Goal: Task Accomplishment & Management: Complete application form

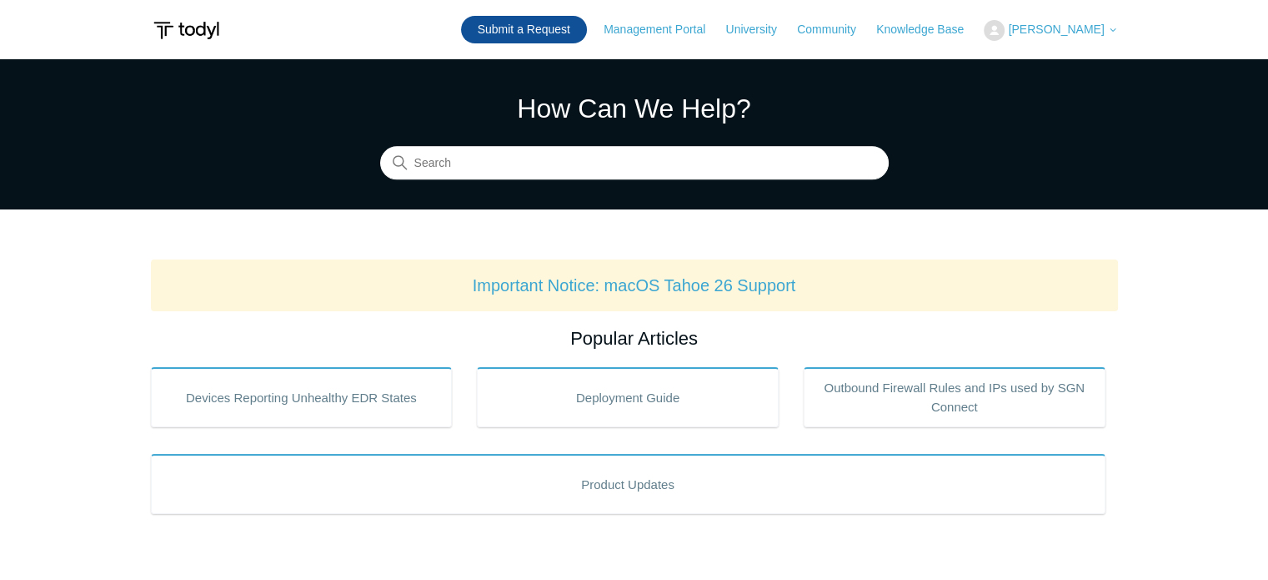
click at [585, 34] on link "Submit a Request" at bounding box center [524, 30] width 126 height 28
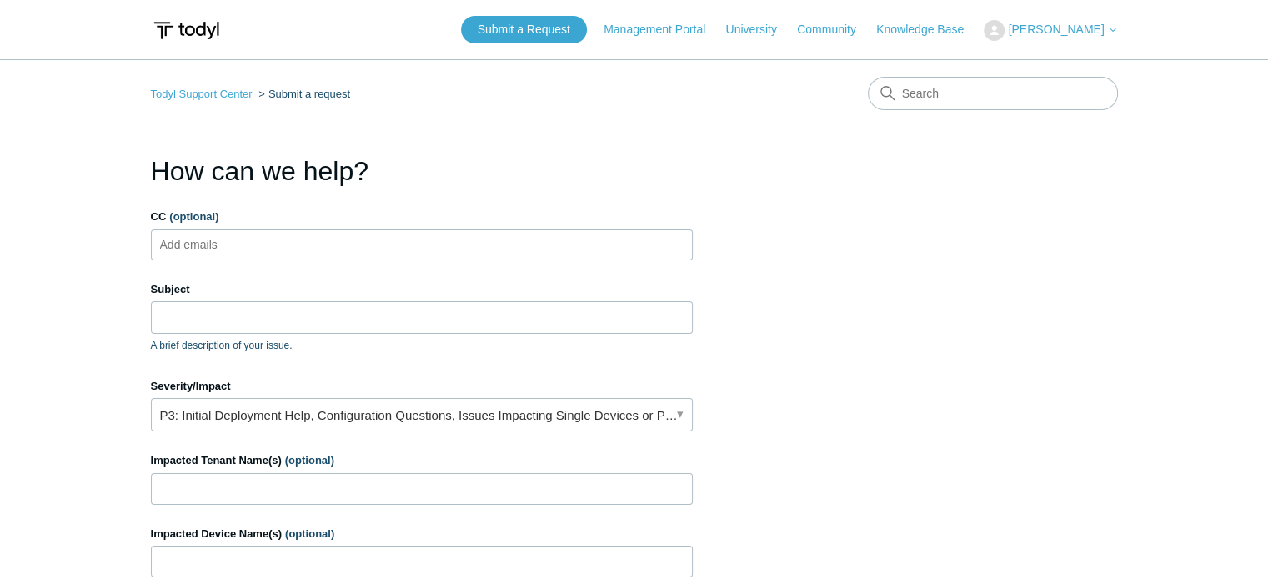
click at [429, 248] on ul "Add emails" at bounding box center [422, 244] width 542 height 31
click at [374, 314] on input "Subject" at bounding box center [422, 317] width 542 height 32
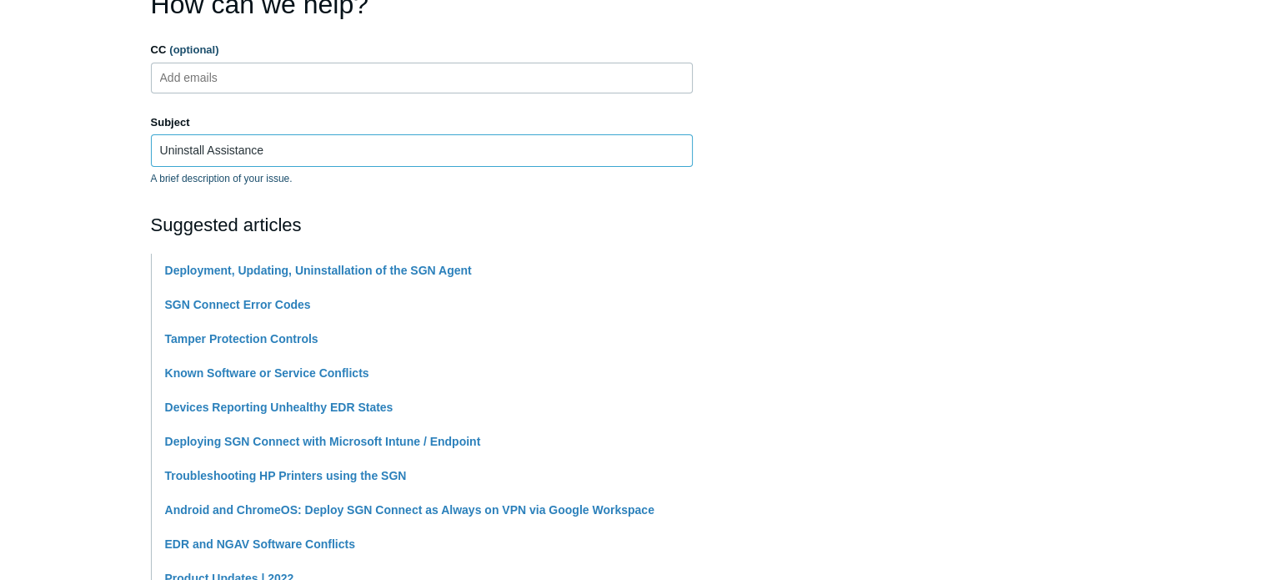
scroll to position [183, 0]
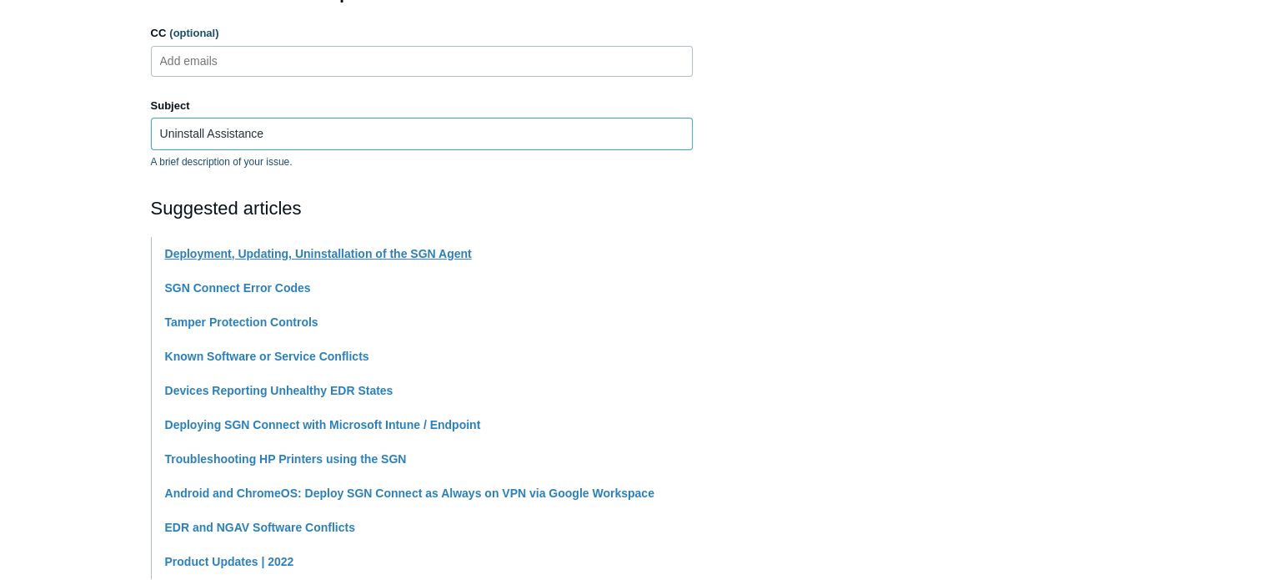
type input "Uninstall Assistance"
click at [338, 253] on link "Deployment, Updating, Uninstallation of the SGN Agent" at bounding box center [318, 253] width 307 height 13
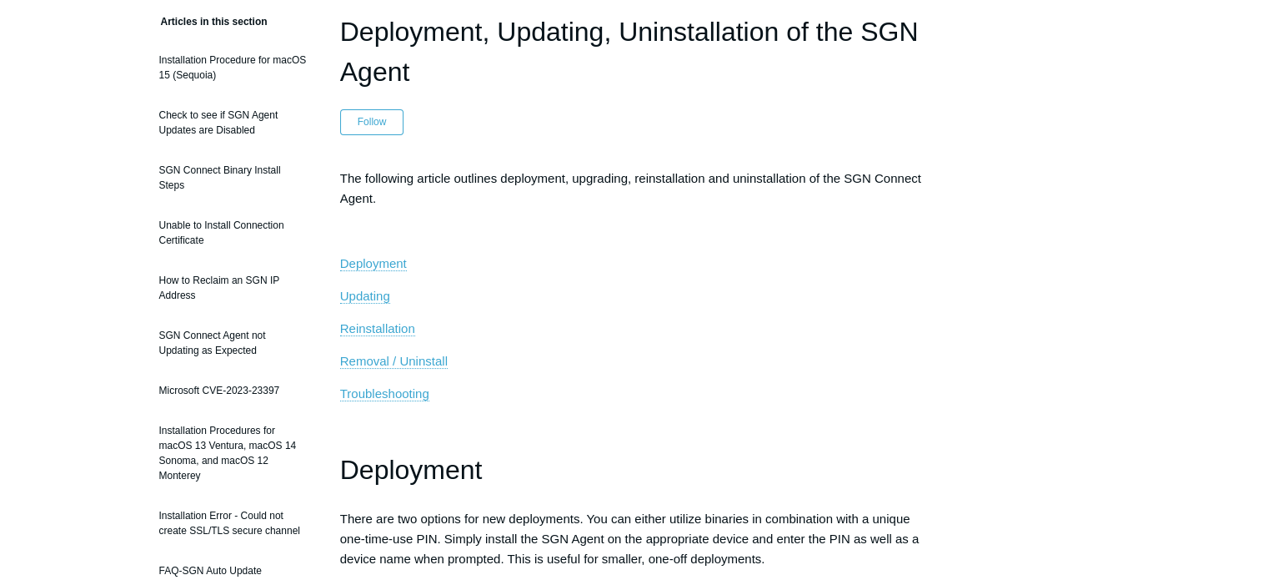
scroll to position [140, 0]
click at [400, 357] on span "Removal / Uninstall" at bounding box center [394, 360] width 108 height 14
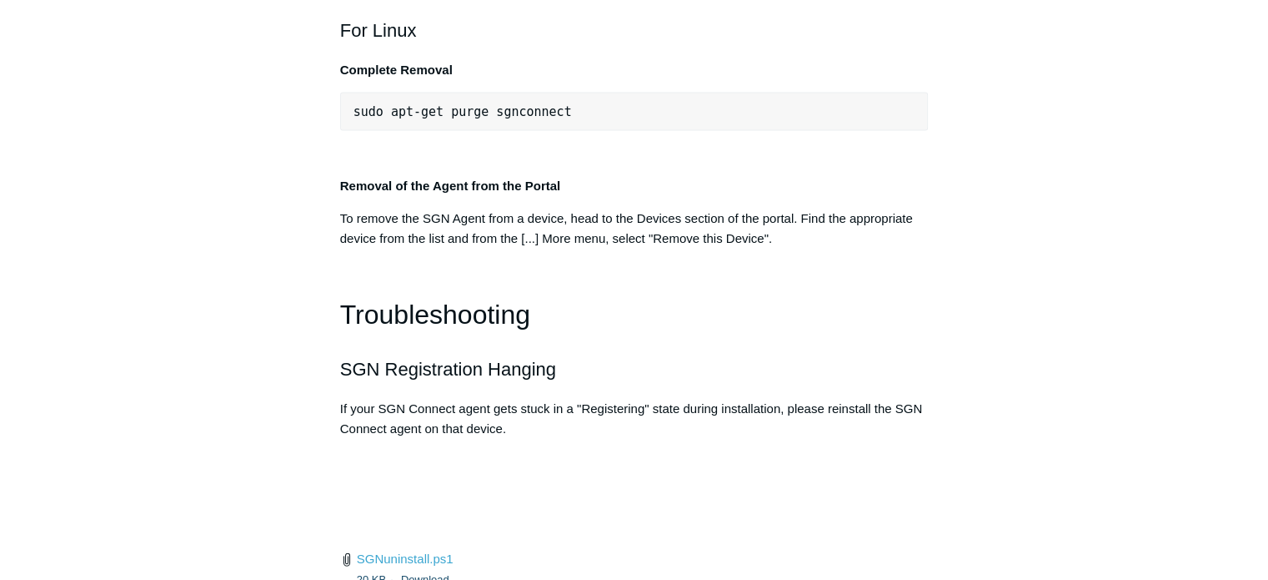
scroll to position [3629, 0]
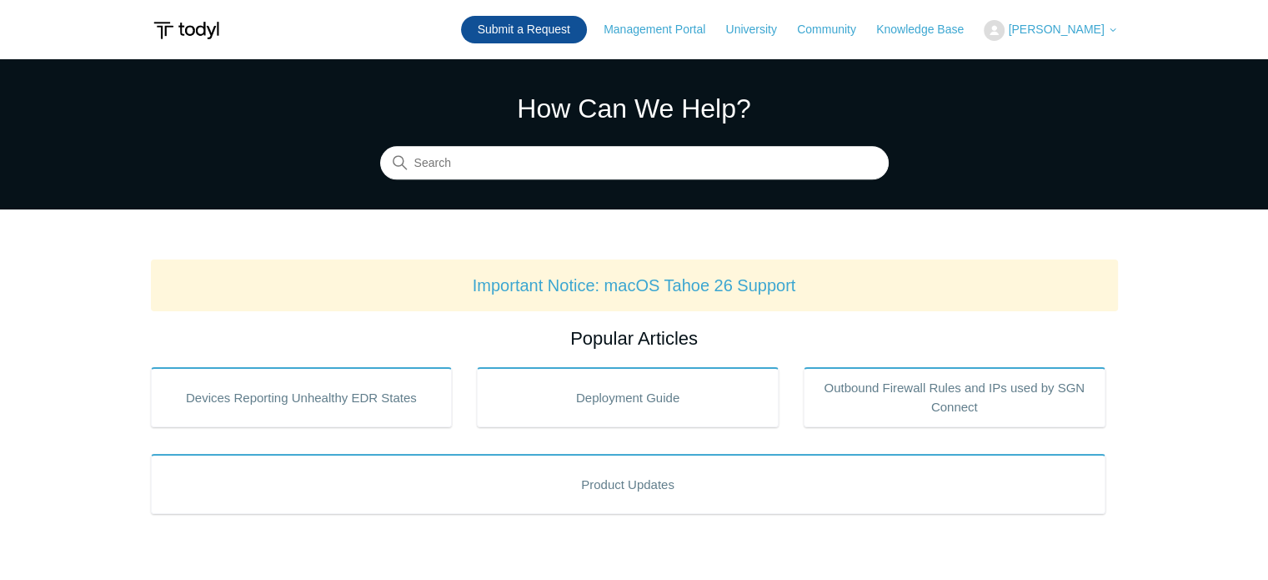
click at [558, 33] on link "Submit a Request" at bounding box center [524, 30] width 126 height 28
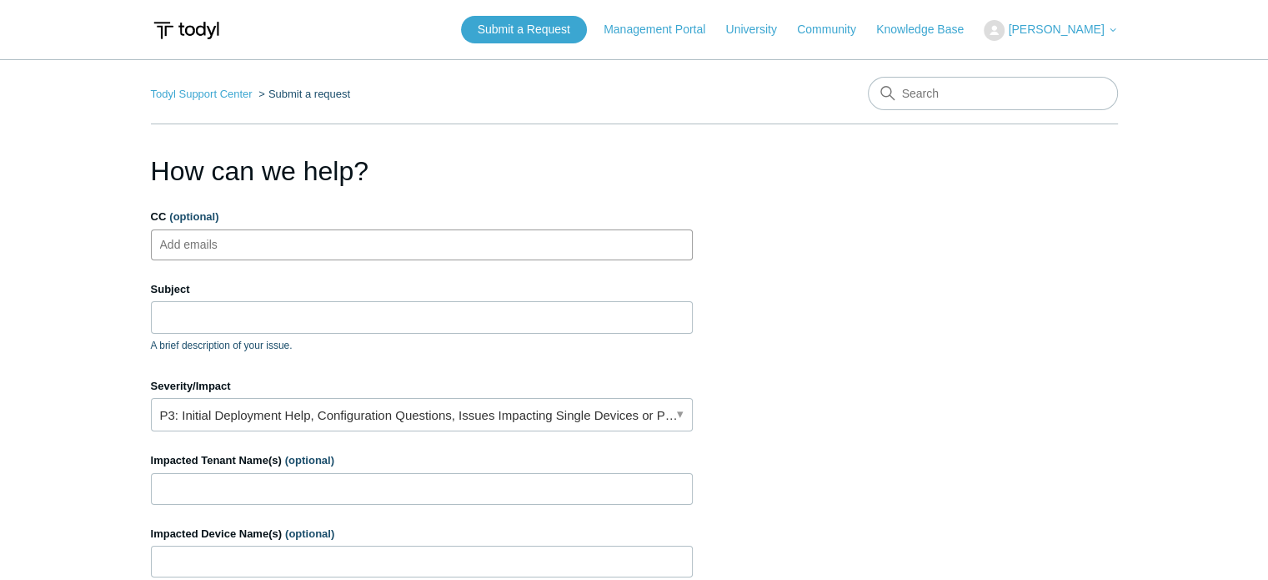
click at [397, 243] on ul "Add emails" at bounding box center [422, 244] width 542 height 31
click at [326, 305] on input "Subject" at bounding box center [422, 317] width 542 height 32
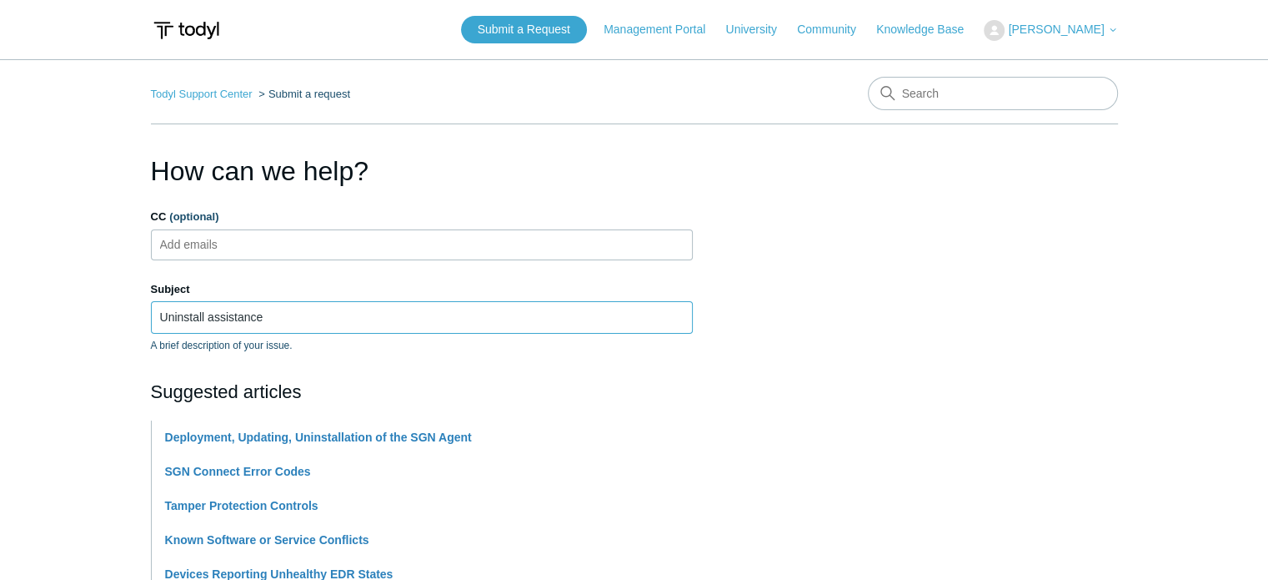
type input "Uninstall assistance"
click at [310, 286] on label "Subject" at bounding box center [422, 289] width 542 height 17
click at [310, 301] on input "Uninstall assistance" at bounding box center [422, 317] width 542 height 32
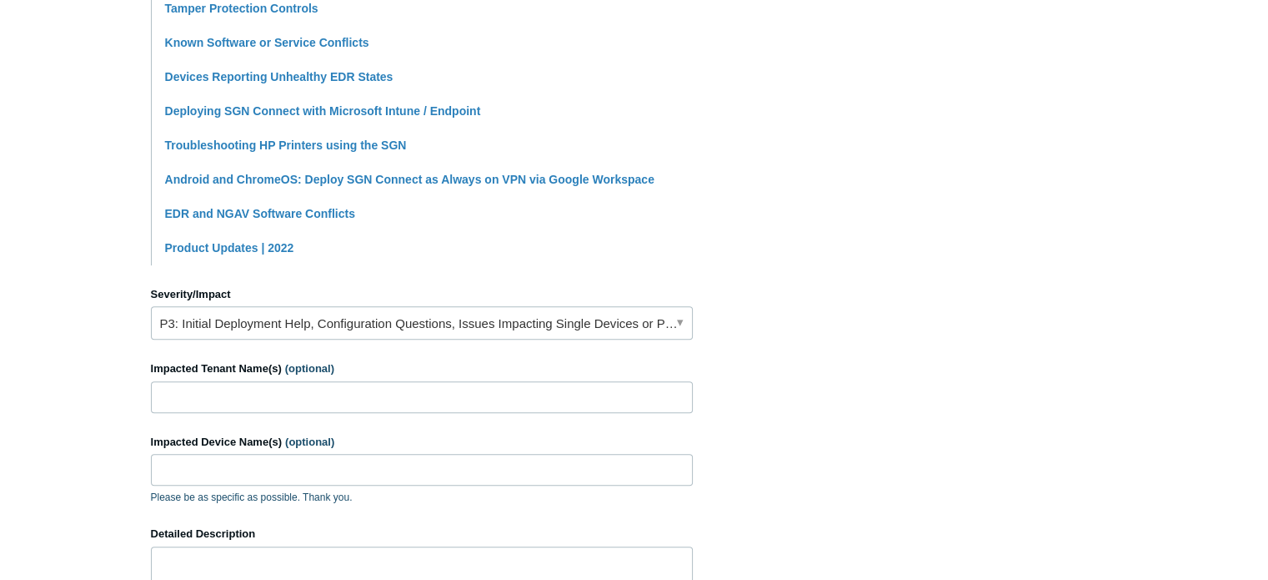
scroll to position [640, 0]
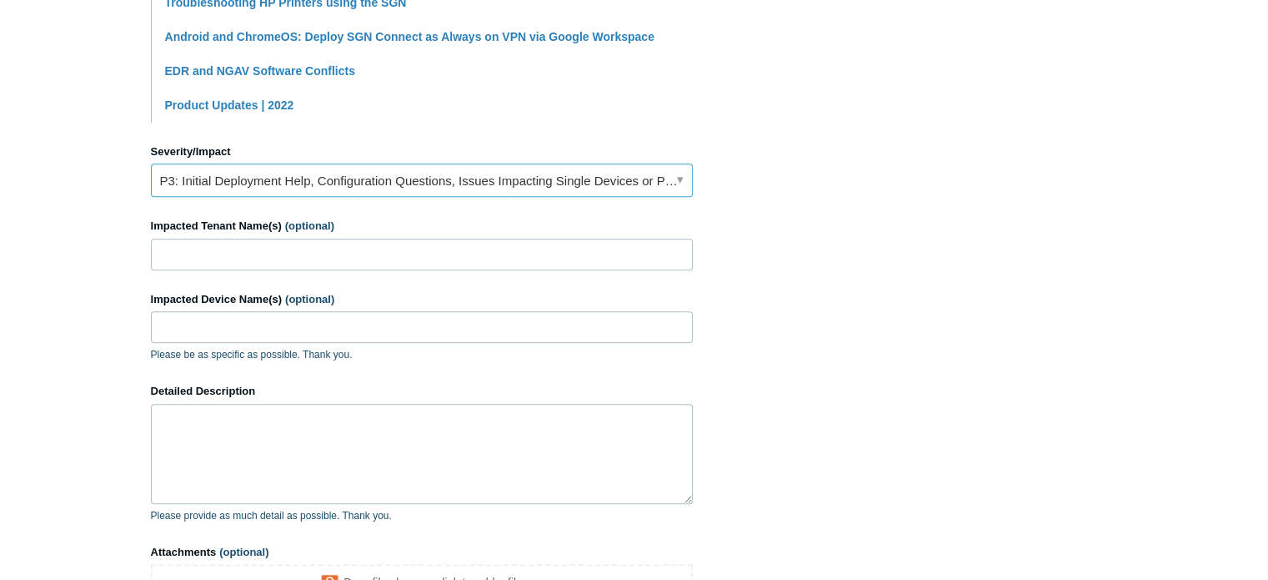
click at [387, 183] on link "P3: Initial Deployment Help, Configuration Questions, Issues Impacting Single D…" at bounding box center [422, 179] width 542 height 33
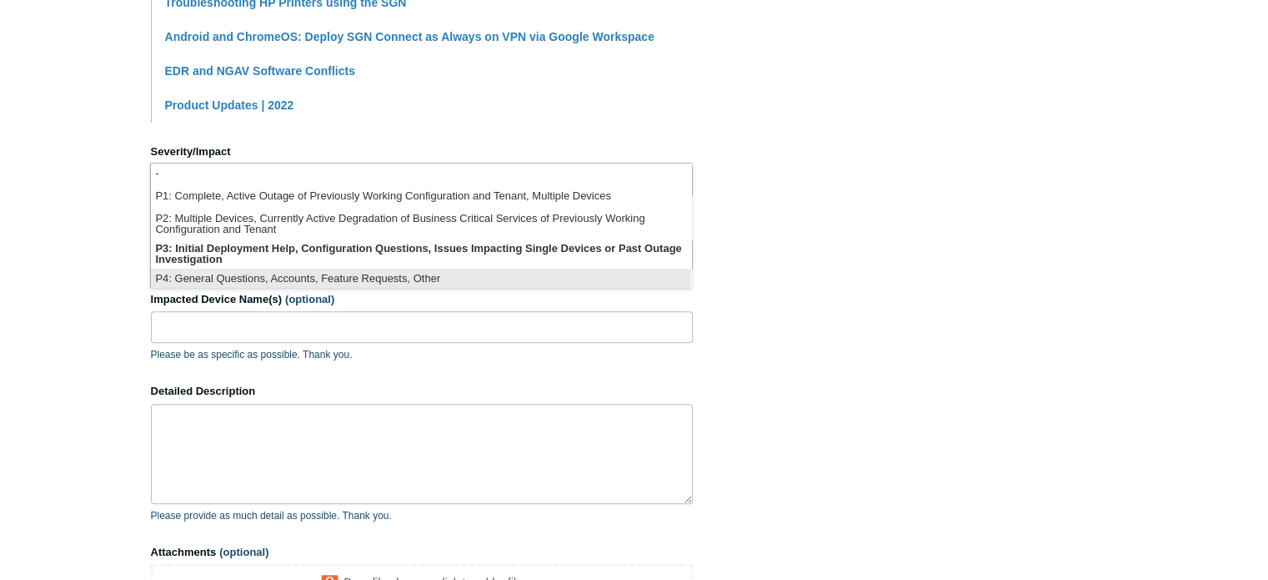
scroll to position [3, 0]
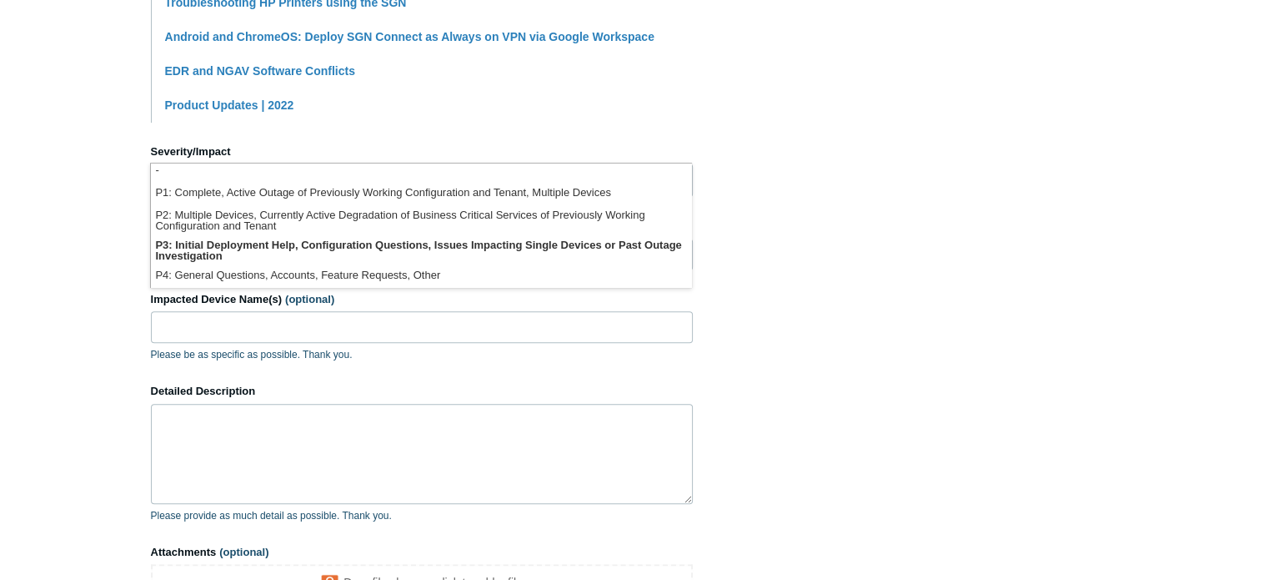
click at [112, 253] on main "Todyl Support Center Submit a request How can we help? CC (optional) Add emails…" at bounding box center [634, 52] width 1268 height 1265
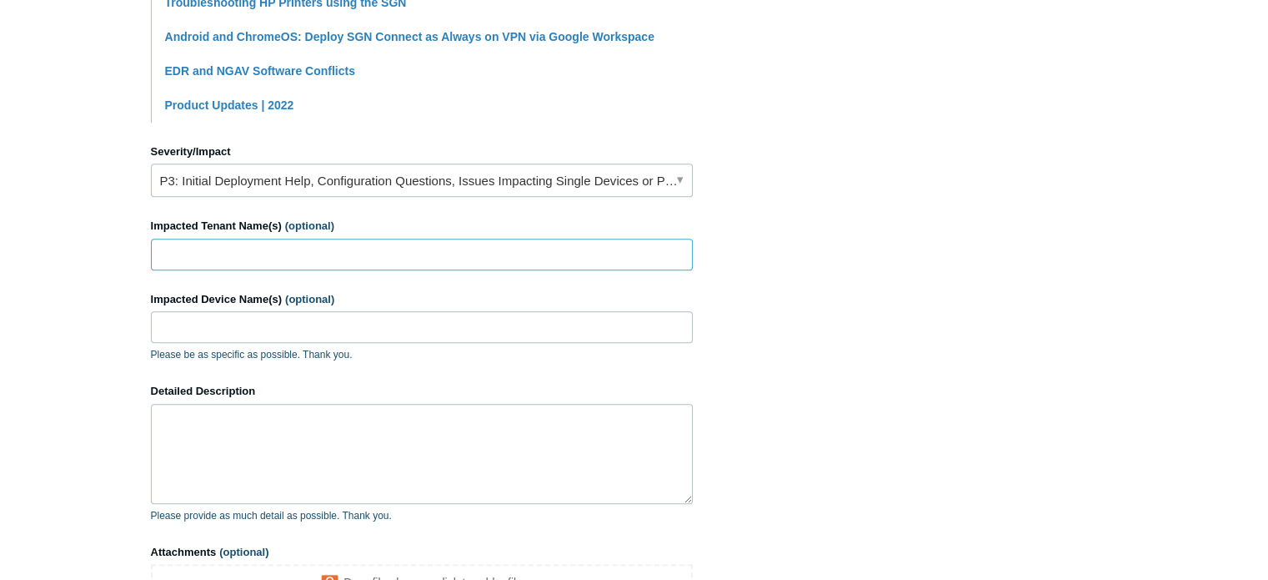
click at [344, 258] on input "Impacted Tenant Name(s) (optional)" at bounding box center [422, 254] width 542 height 32
paste input "fun abounds"
type input "fun abounds"
click at [307, 327] on input "Impacted Device Name(s) (optional)" at bounding box center [422, 327] width 542 height 32
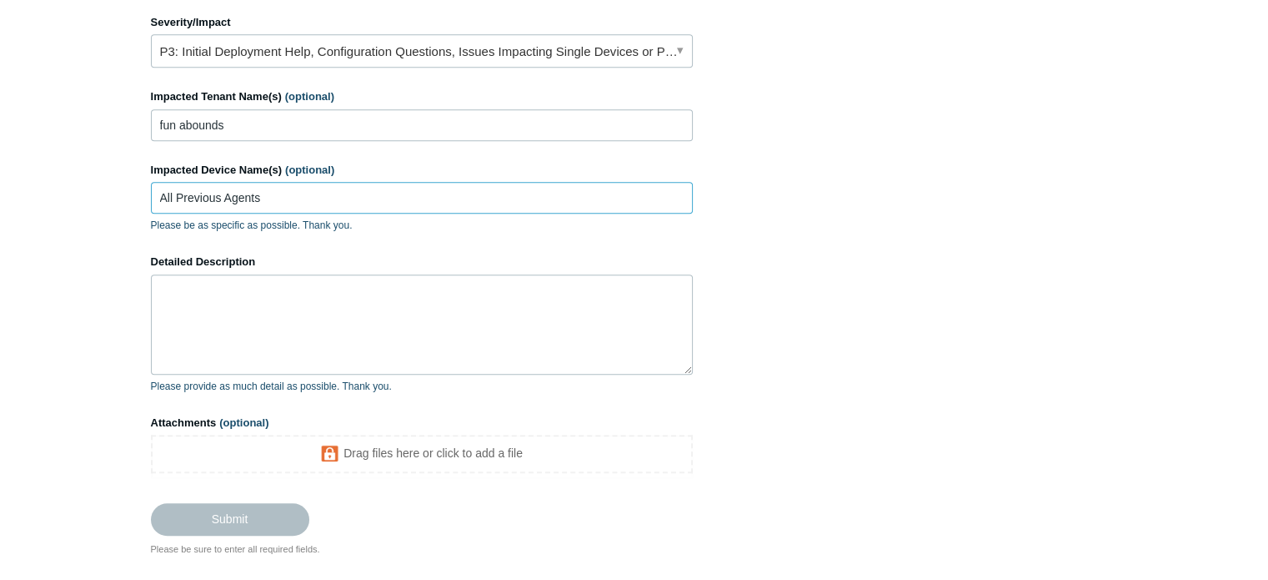
scroll to position [767, 0]
type input "All Previous Agents"
click at [369, 303] on textarea "Detailed Description" at bounding box center [422, 326] width 542 height 100
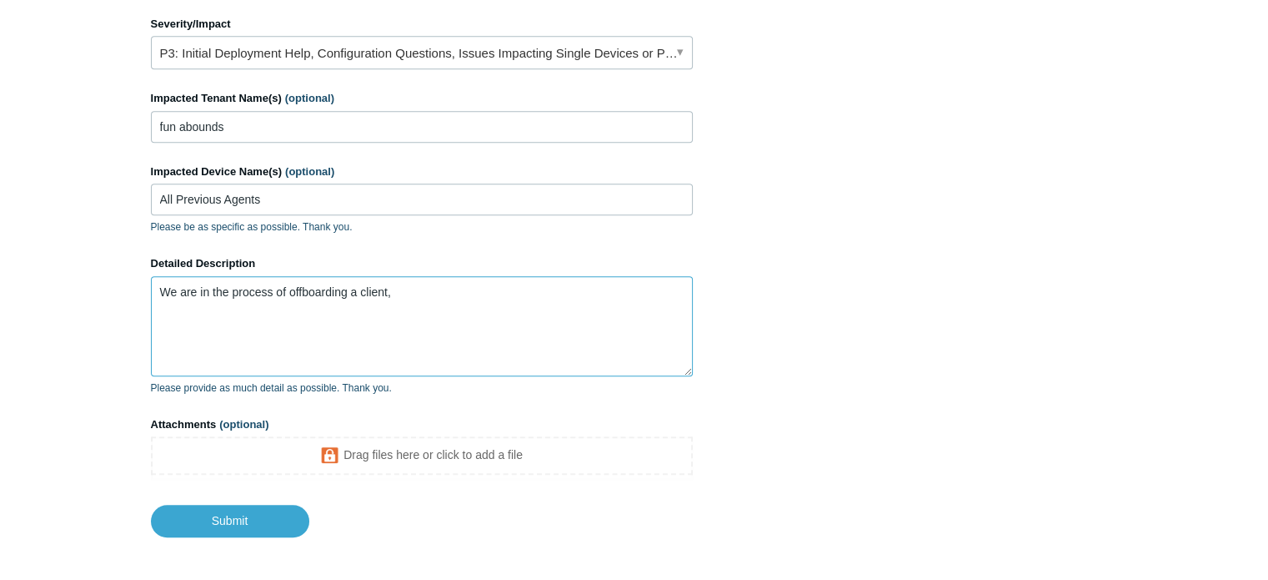
click at [473, 294] on textarea "We are in the process of offboarding a client," at bounding box center [422, 326] width 542 height 100
paste textarea "[URL][DOMAIN_NAME]"
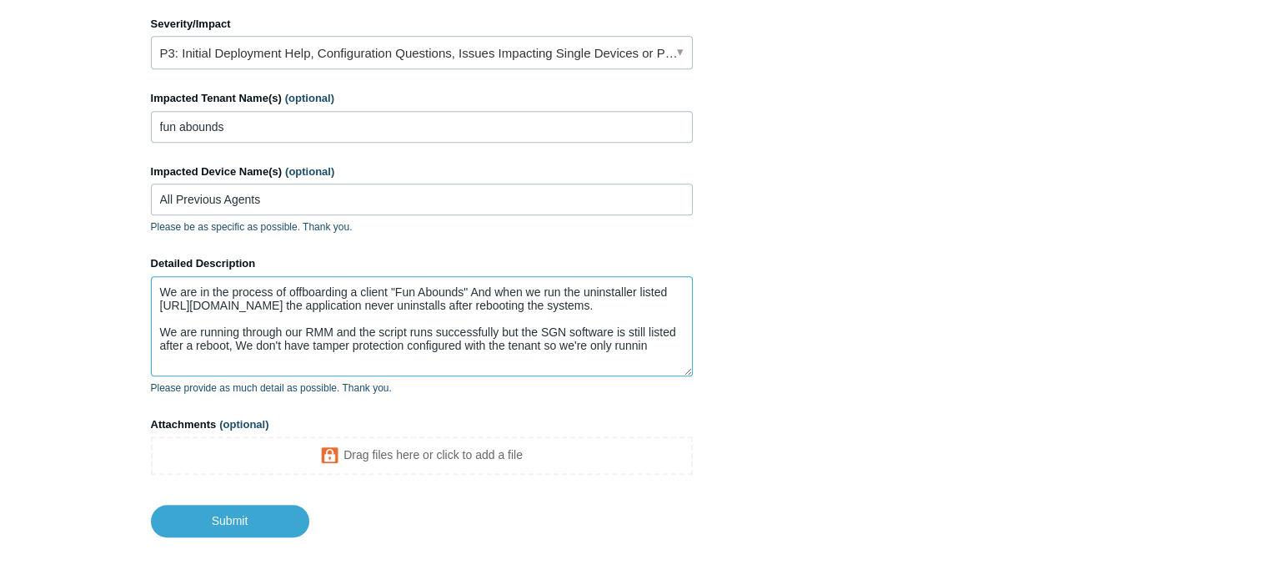
scroll to position [17, 0]
paste textarea ""C:\Program Files\SGN Connect\uninstall.exe""
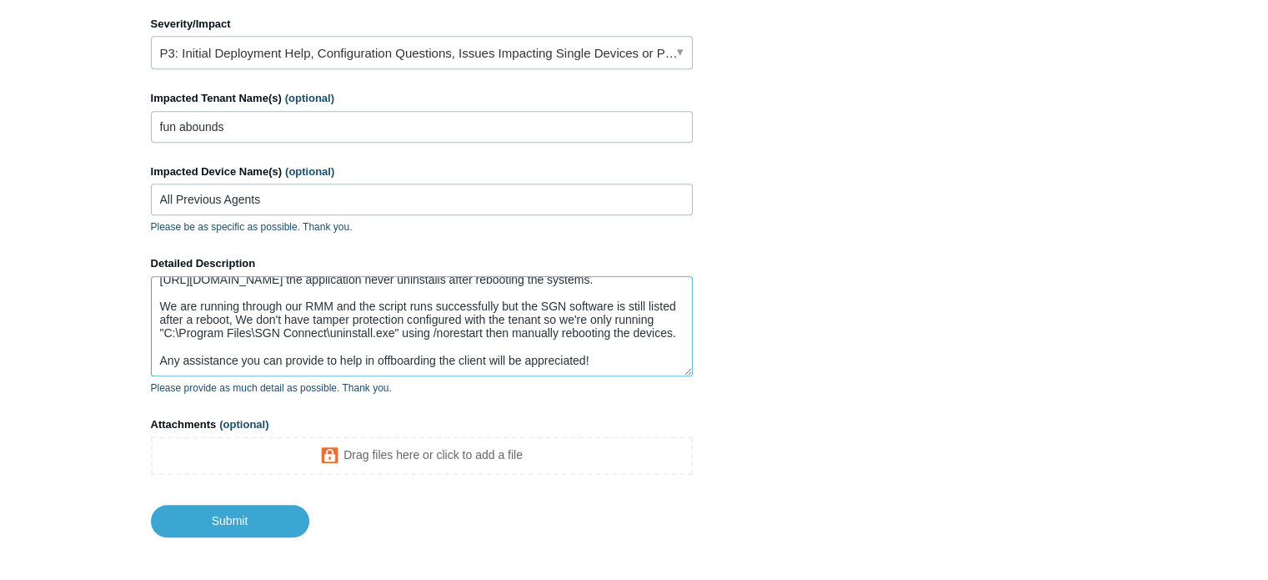
scroll to position [65, 0]
click at [557, 331] on textarea "We are in the process of offboarding a client "Fun Abounds" And when we run the…" at bounding box center [422, 326] width 542 height 100
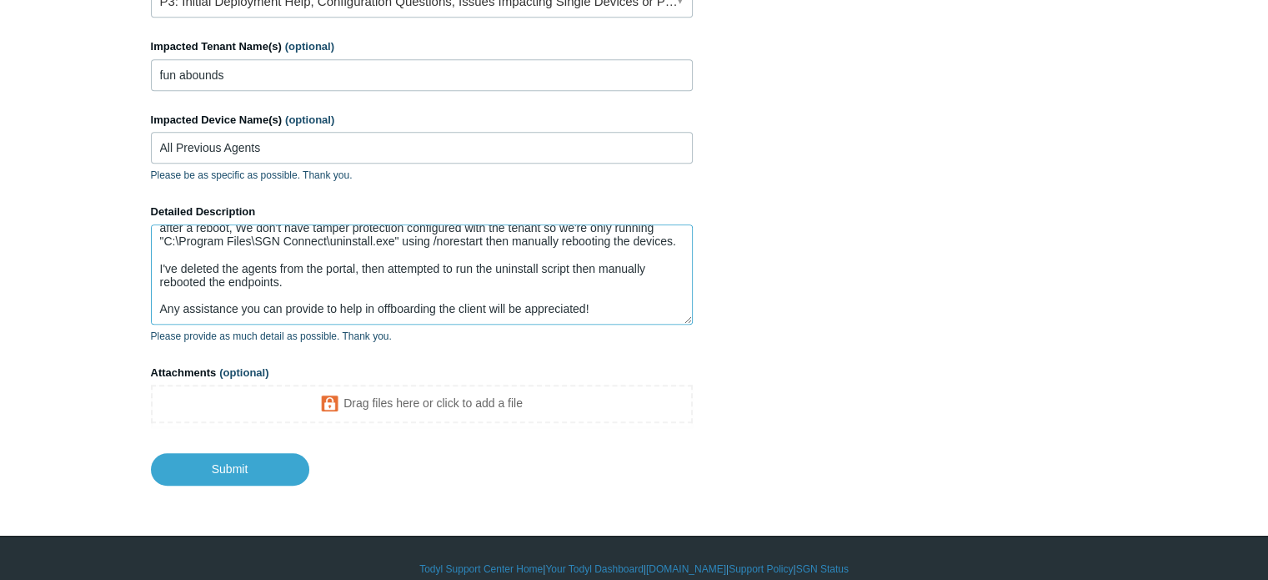
scroll to position [838, 0]
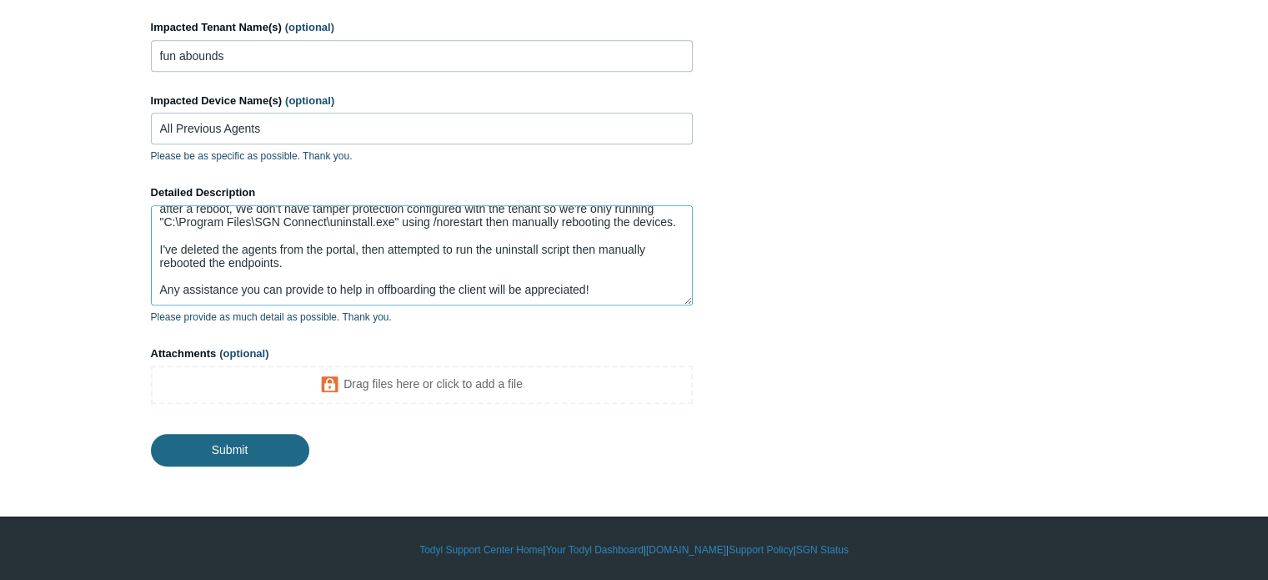
type textarea "We are in the process of offboarding a client "Fun Abounds" And when we run the…"
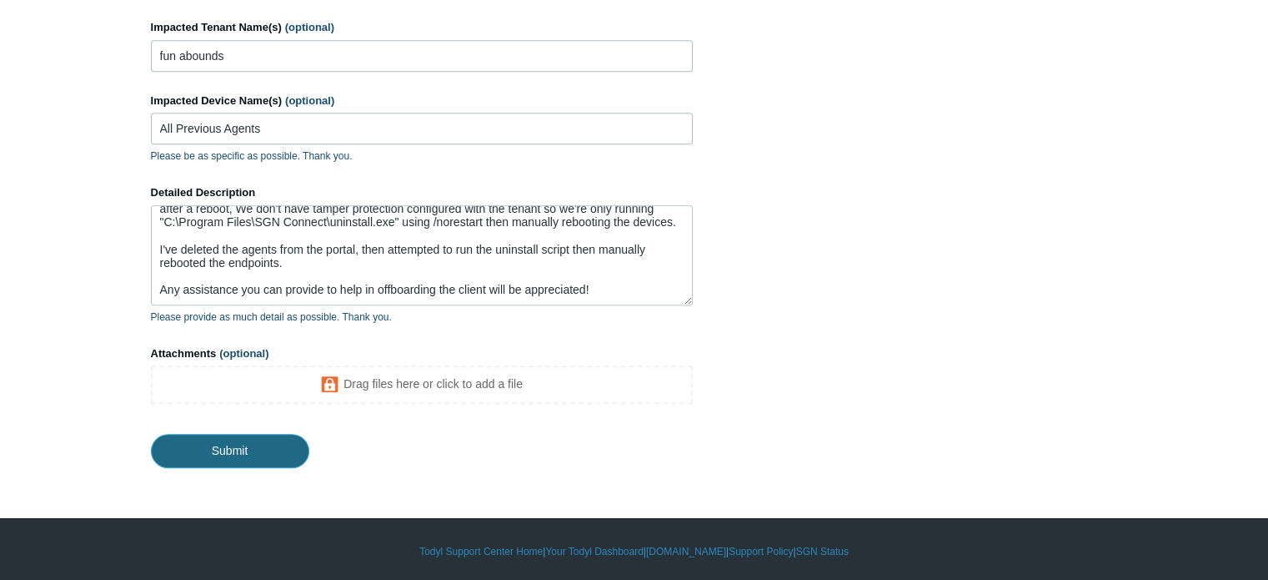
click at [279, 442] on input "Submit" at bounding box center [230, 450] width 158 height 33
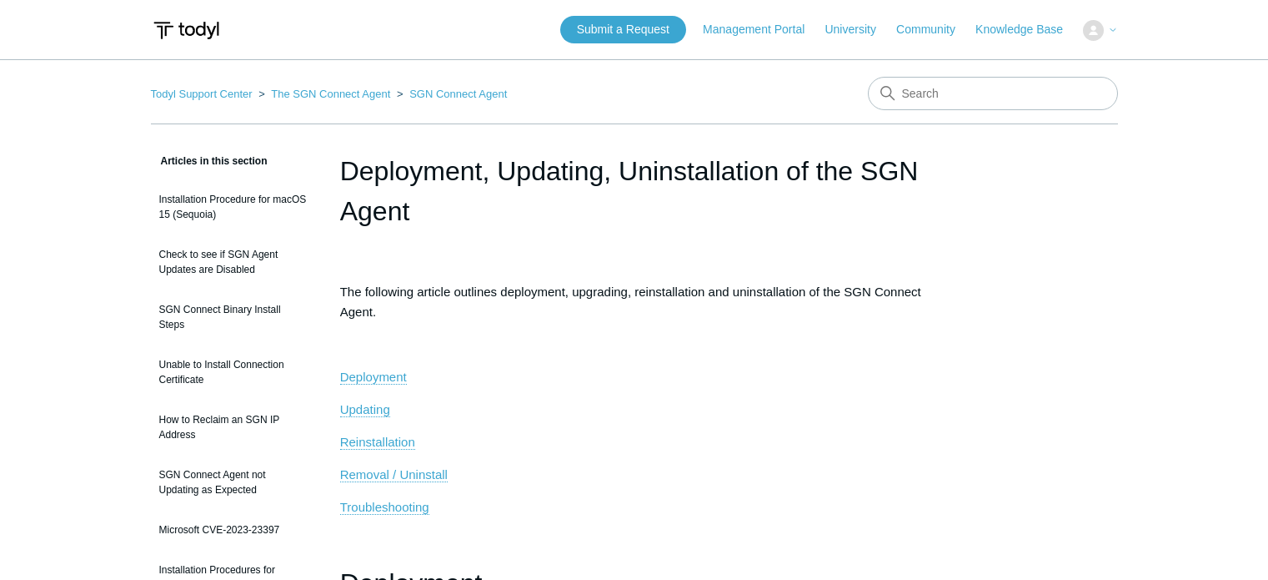
scroll to position [2159, 0]
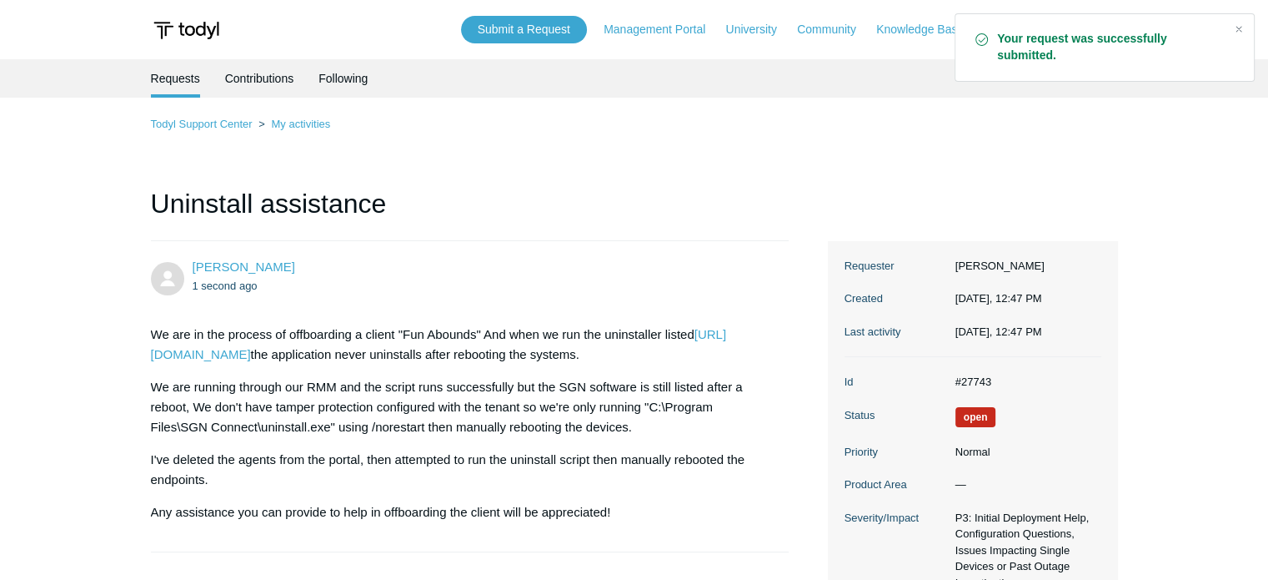
scroll to position [13, 0]
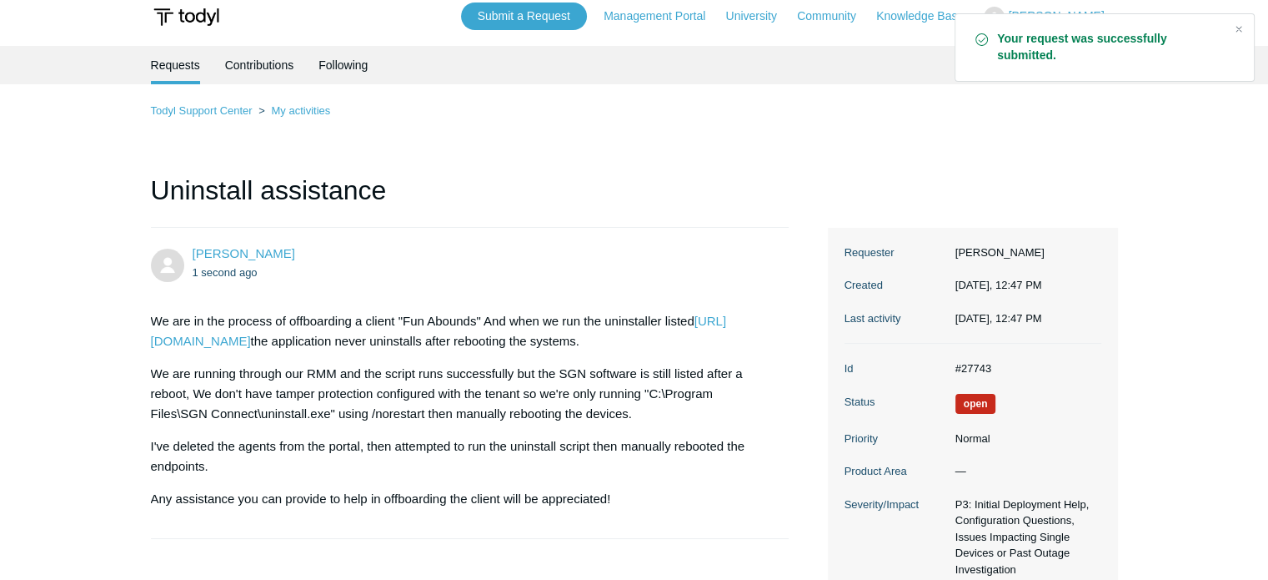
click at [973, 366] on dd "#27743" at bounding box center [1024, 368] width 154 height 17
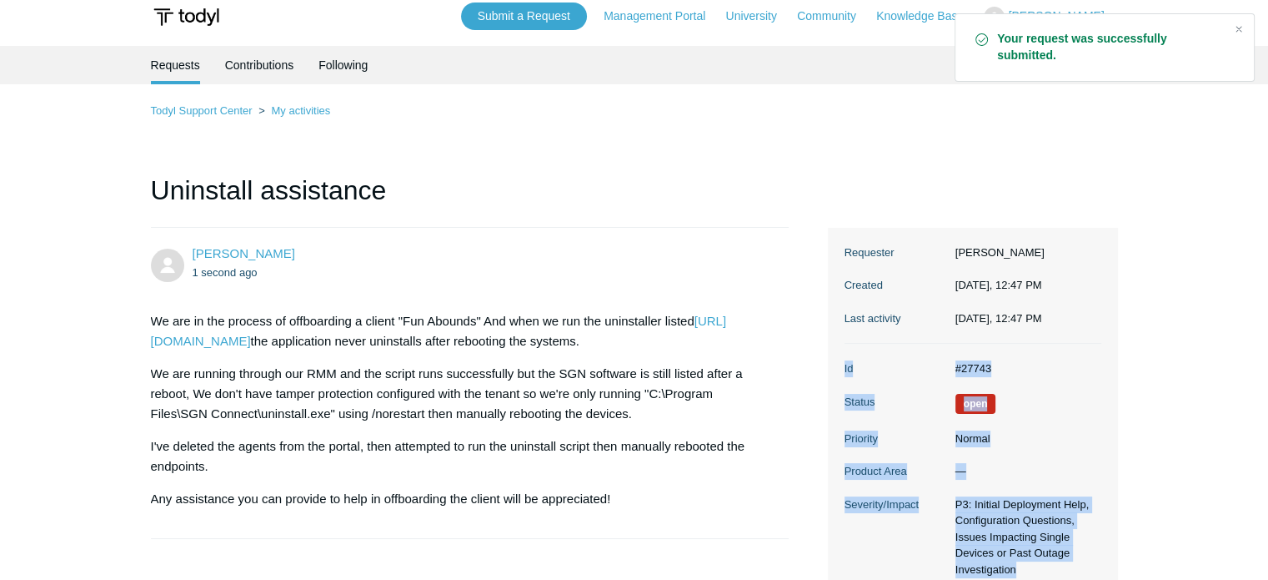
click at [973, 366] on dd "#27743" at bounding box center [1024, 368] width 154 height 17
copy body "Id #27743 Status Open Priority Normal Product Area — Severity/Impact P3: Initia…"
click at [984, 366] on dd "#27743" at bounding box center [1024, 368] width 154 height 17
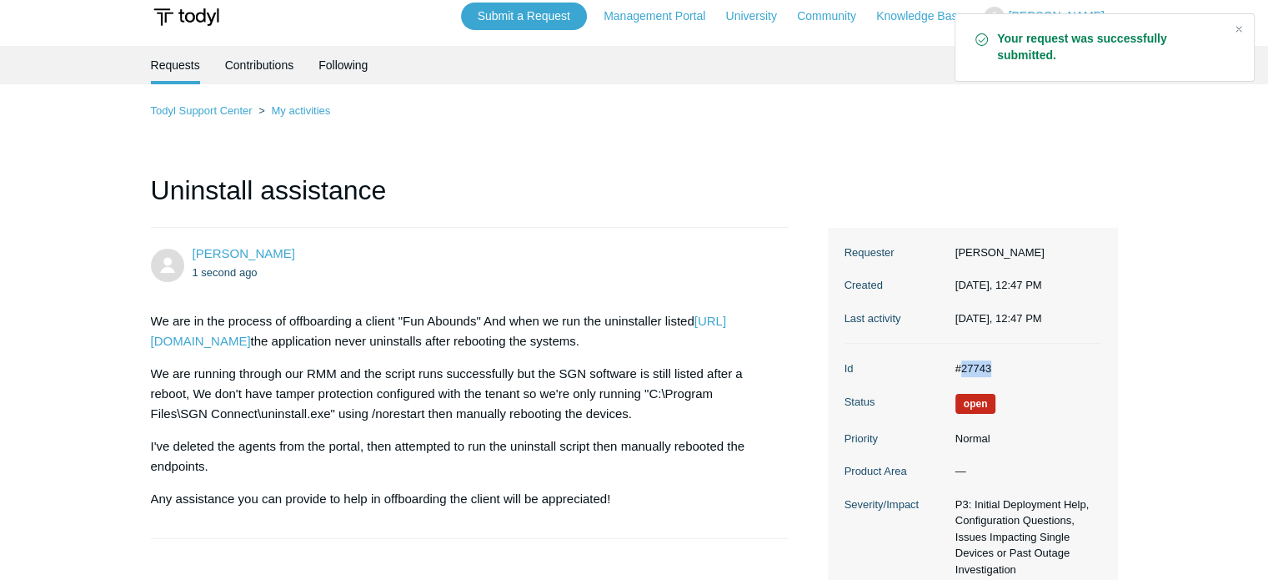
click at [984, 366] on dd "#27743" at bounding box center [1024, 368] width 154 height 17
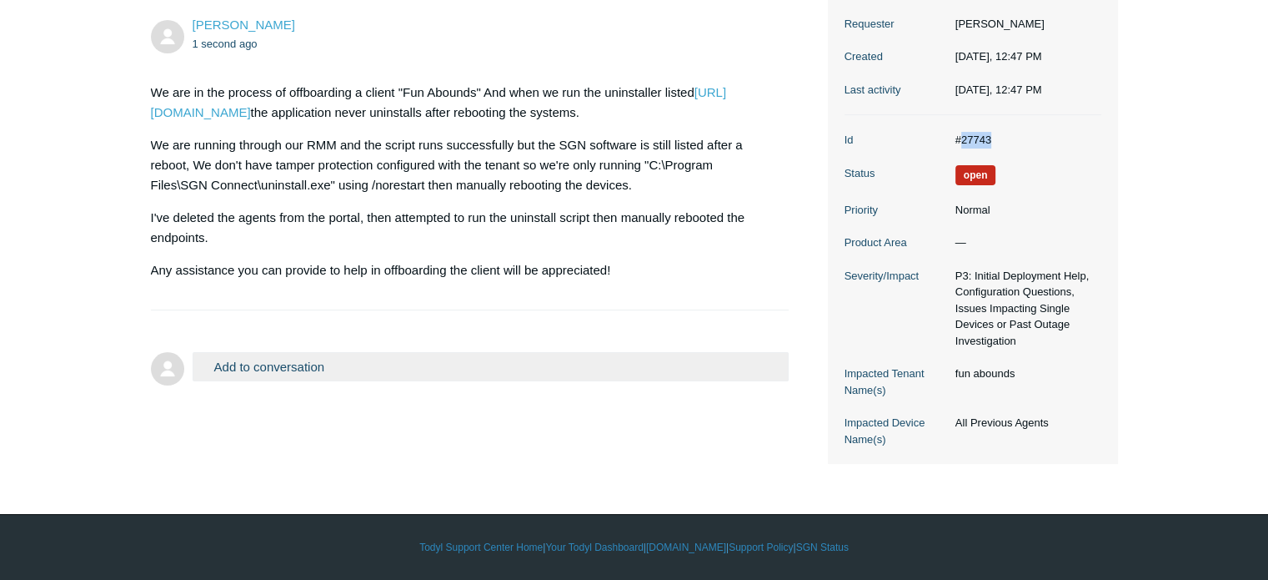
scroll to position [80, 0]
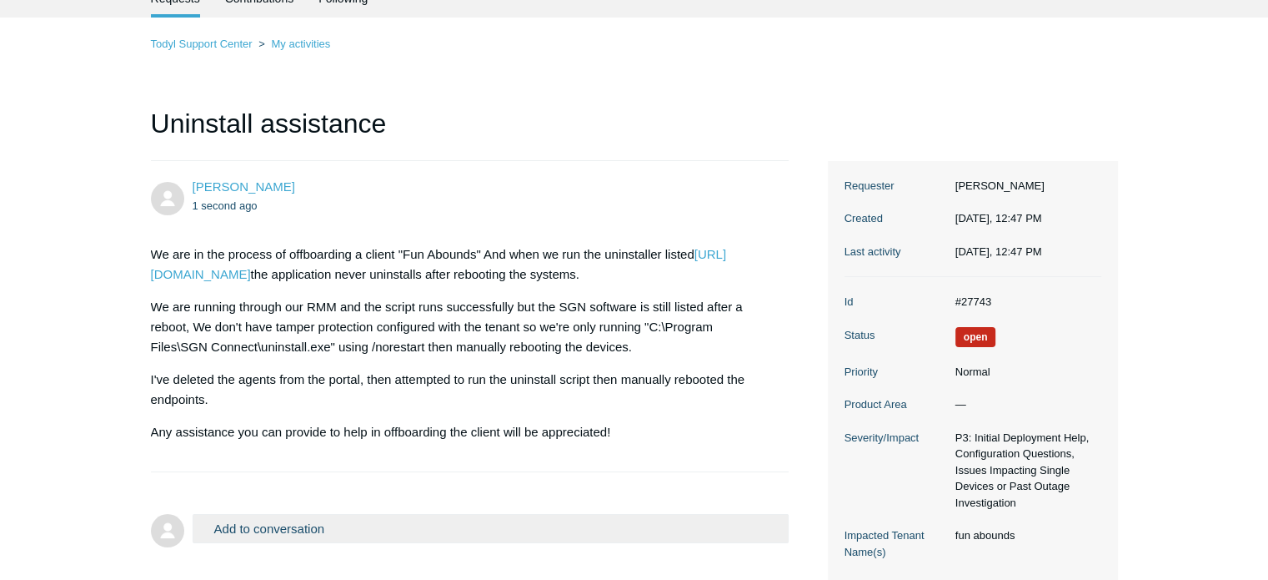
click at [191, 235] on section "We are in the process of offboarding a client "Fun Abounds" And when we run the…" at bounding box center [462, 343] width 622 height 223
